Goal: Navigation & Orientation: Find specific page/section

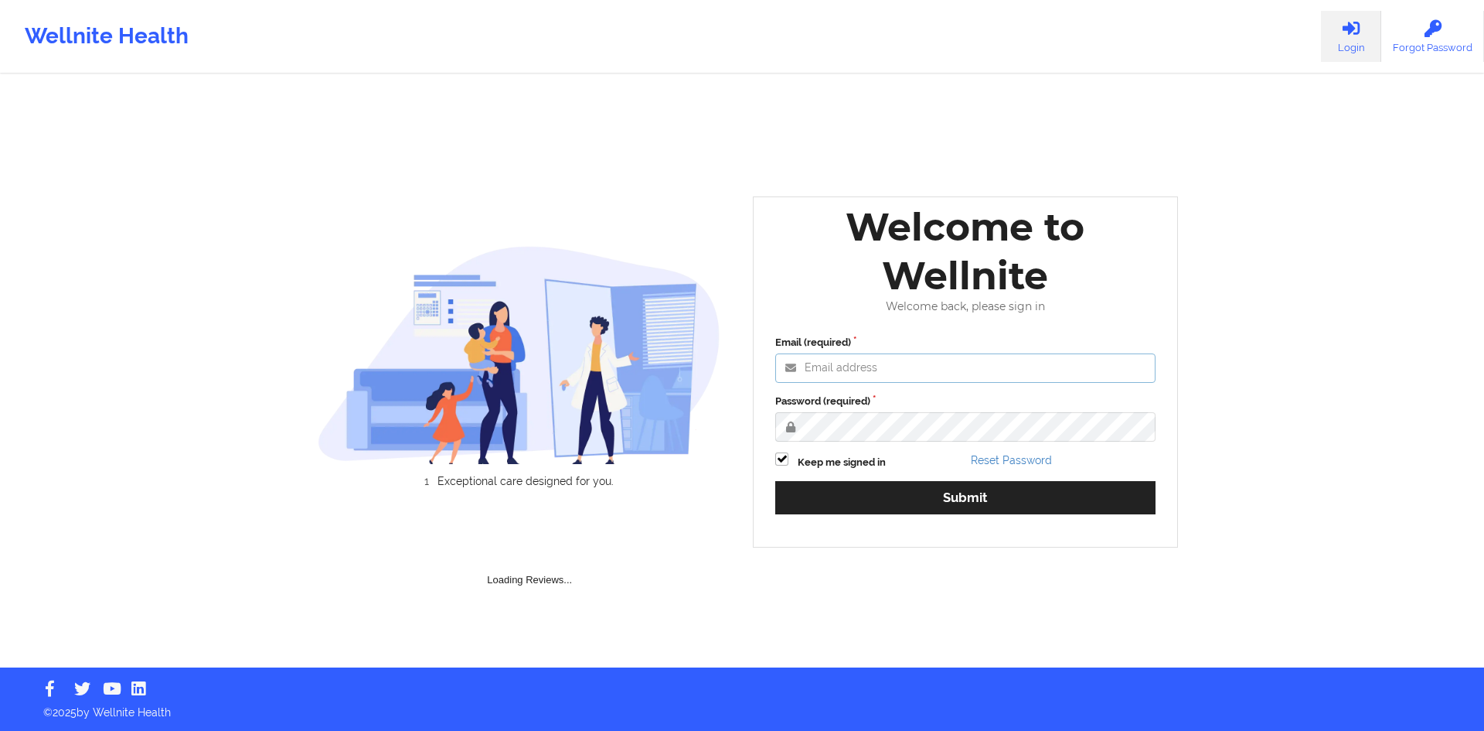
type input "[EMAIL_ADDRESS][DOMAIN_NAME]"
click at [967, 479] on div "Email (required) [EMAIL_ADDRESS][DOMAIN_NAME] Password (required) Keep me signe…" at bounding box center [966, 430] width 402 height 212
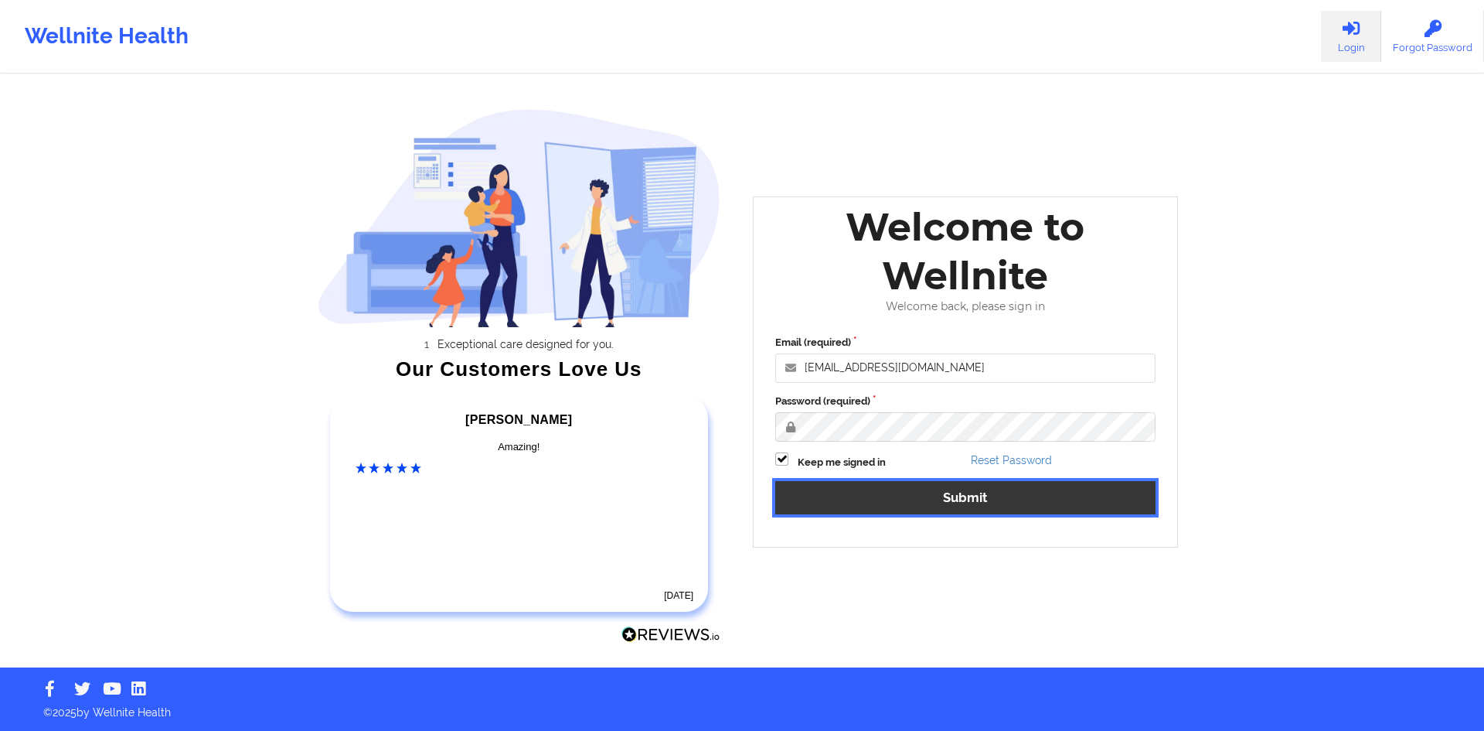
click at [982, 498] on button "Submit" at bounding box center [965, 497] width 380 height 33
